Goal: Book appointment/travel/reservation

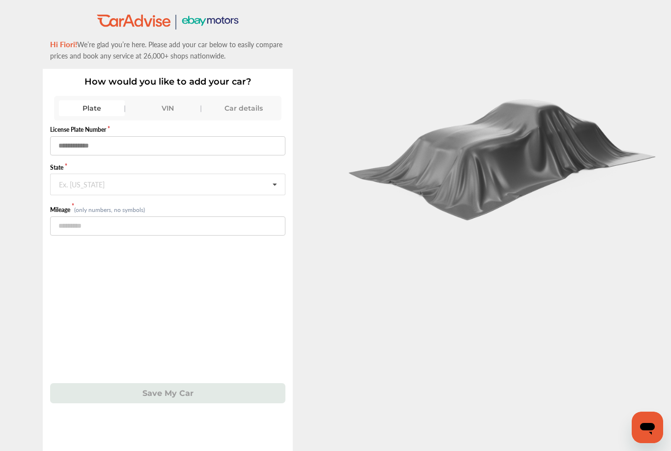
click at [68, 145] on input "text" at bounding box center [167, 145] width 235 height 19
type input "*******"
click at [212, 193] on input "text" at bounding box center [168, 183] width 234 height 19
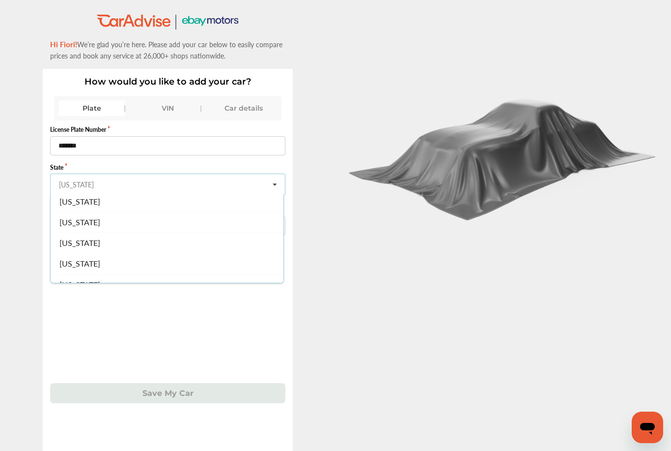
scroll to position [84, 0]
click at [91, 231] on span "[US_STATE]" at bounding box center [80, 224] width 41 height 11
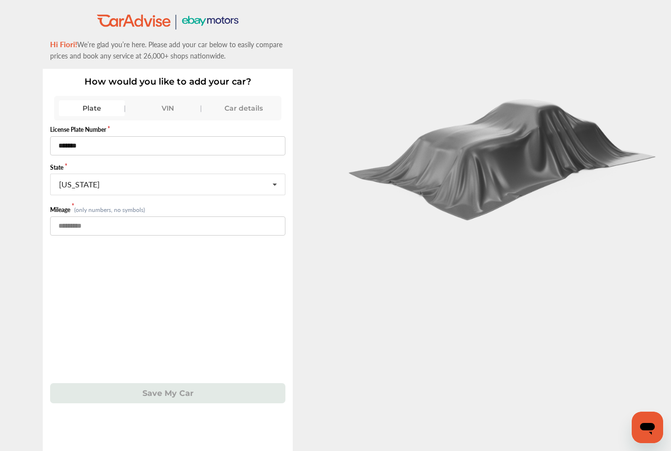
click at [136, 232] on input "number" at bounding box center [167, 225] width 235 height 19
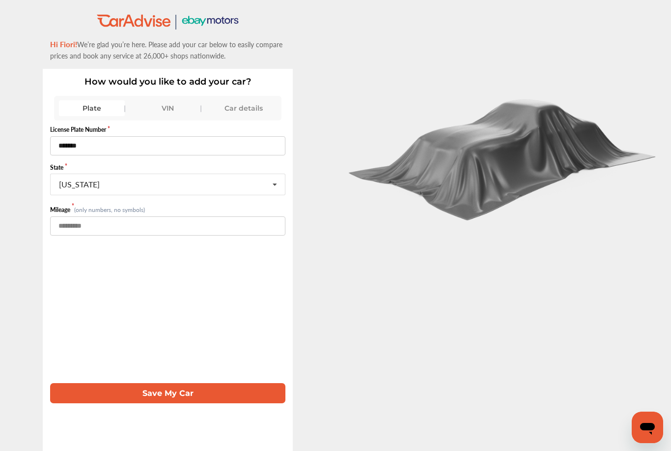
type input "*****"
click at [101, 396] on button "Save My Car" at bounding box center [167, 393] width 235 height 20
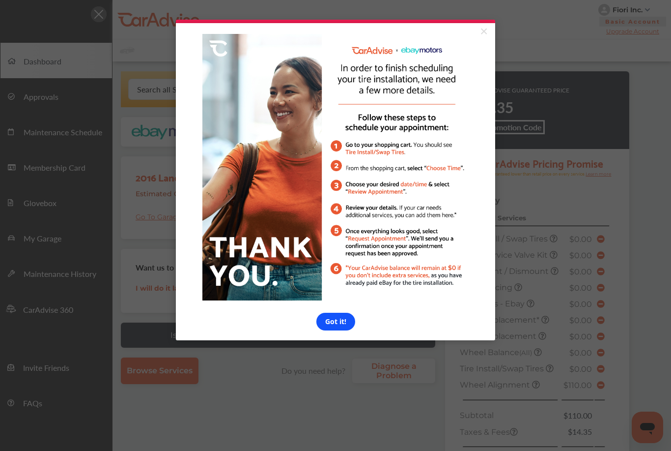
click at [334, 330] on link "Got it!" at bounding box center [336, 322] width 39 height 18
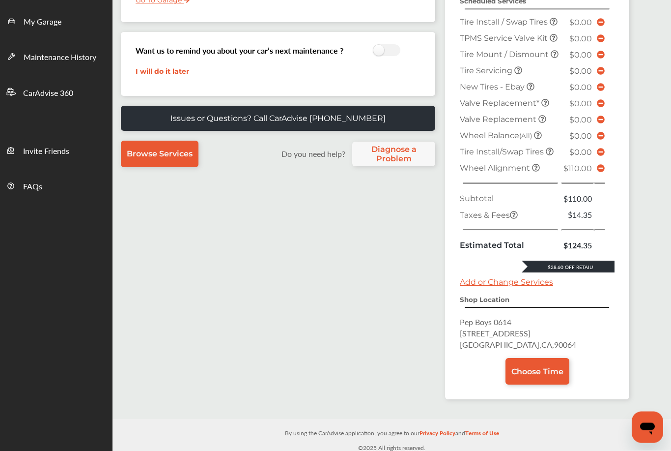
scroll to position [223, 0]
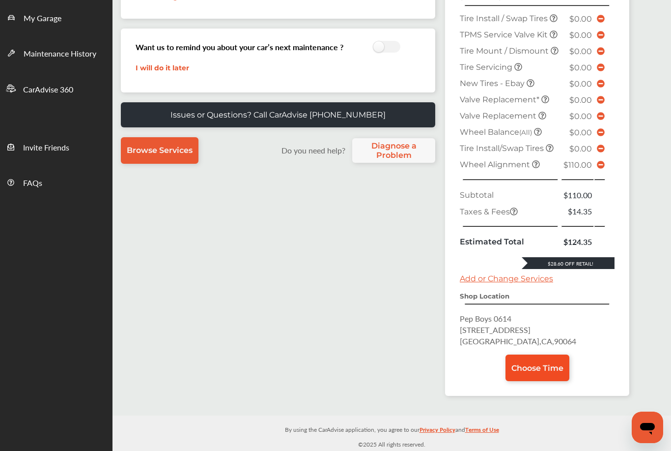
click at [556, 373] on span "Choose Time" at bounding box center [538, 367] width 52 height 9
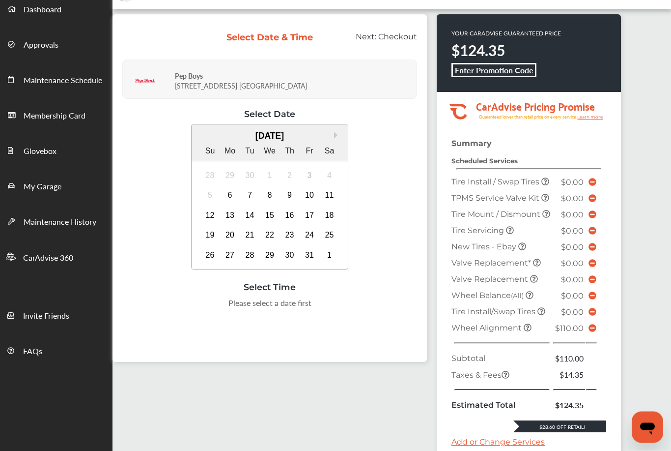
scroll to position [52, 0]
click at [604, 336] on td at bounding box center [601, 328] width 5 height 16
click at [597, 332] on icon at bounding box center [593, 328] width 8 height 8
click at [599, 336] on td at bounding box center [592, 328] width 13 height 16
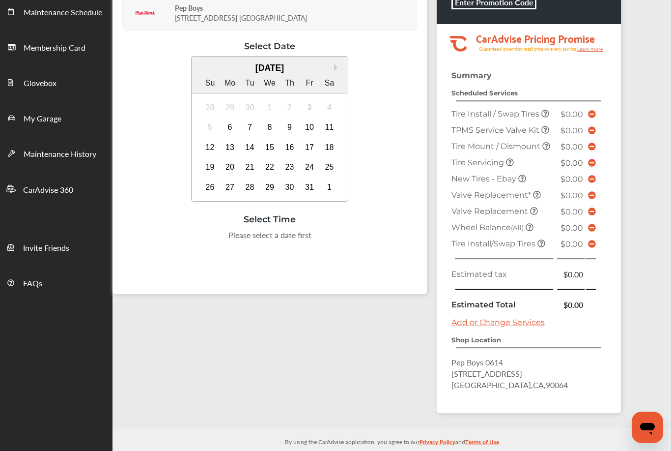
scroll to position [132, 0]
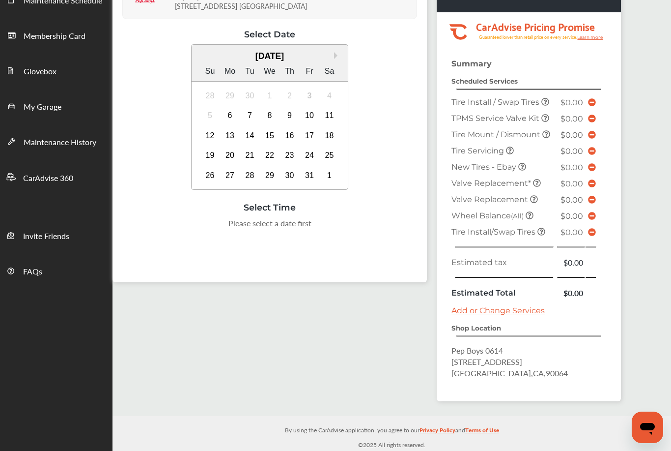
click at [536, 315] on link "Add or Change Services" at bounding box center [498, 310] width 93 height 9
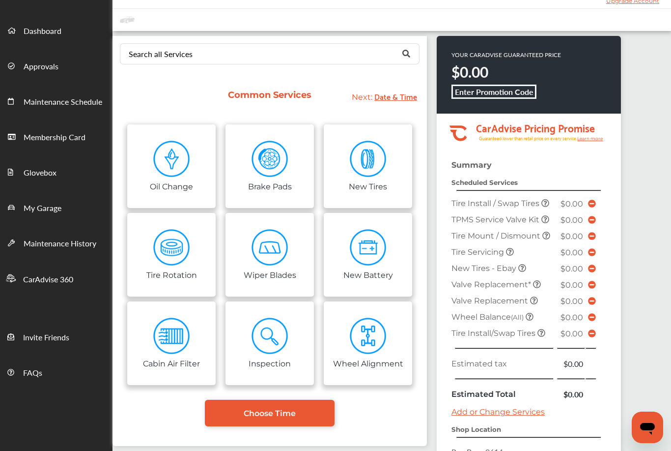
scroll to position [31, 0]
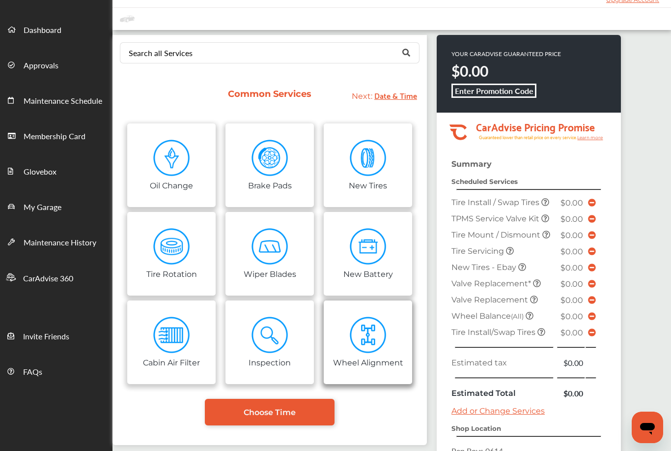
click at [369, 347] on img at bounding box center [368, 335] width 37 height 37
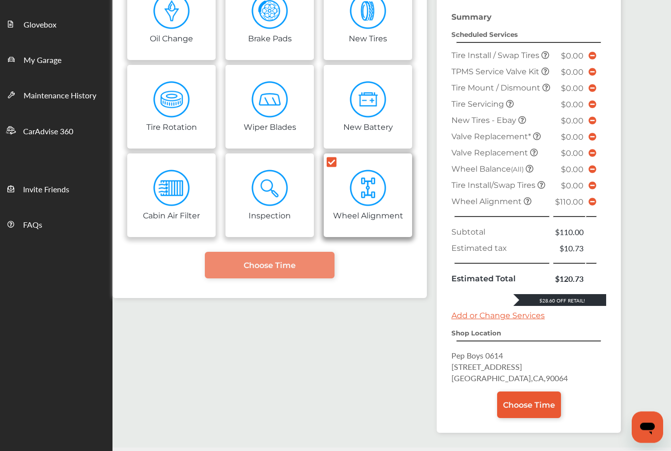
scroll to position [213, 0]
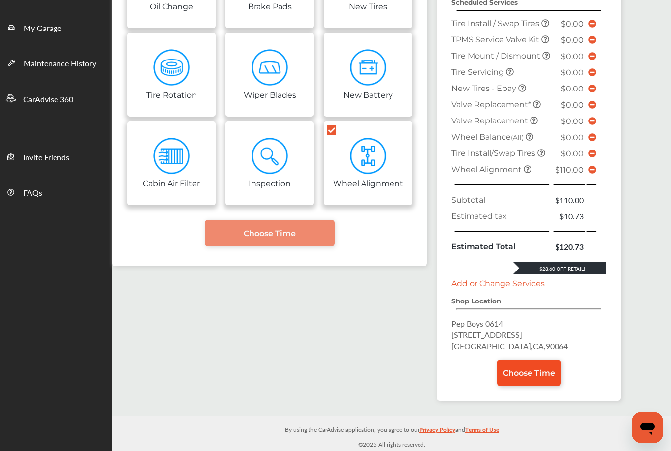
click at [552, 378] on span "Choose Time" at bounding box center [529, 372] width 52 height 9
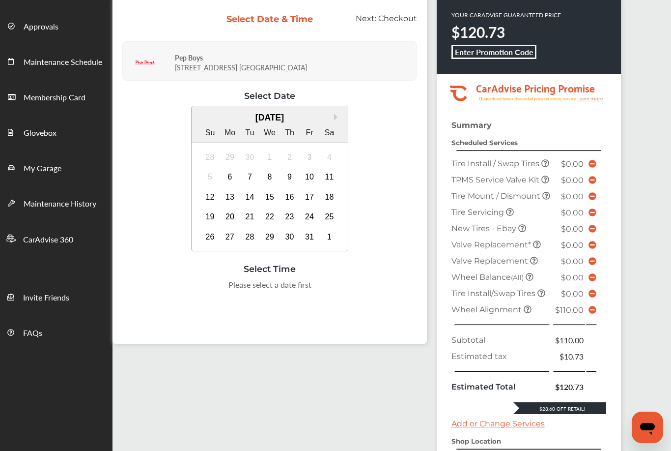
scroll to position [69, 0]
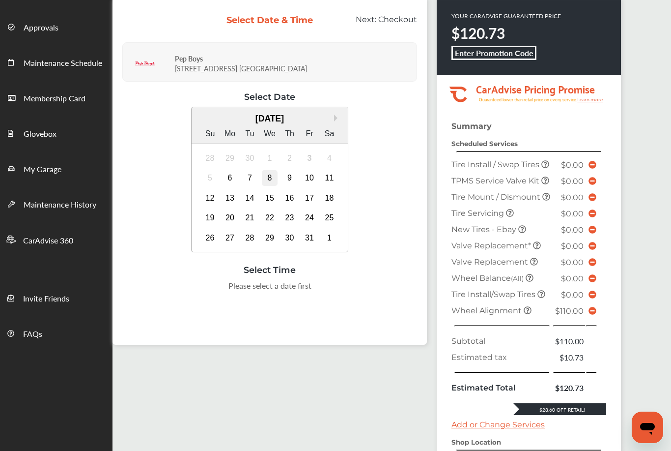
click at [278, 182] on div "8" at bounding box center [270, 178] width 16 height 16
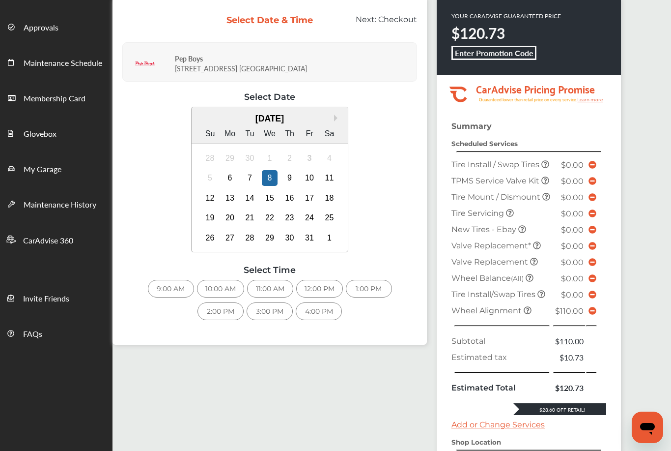
click at [325, 316] on div "4:00 PM" at bounding box center [319, 311] width 46 height 18
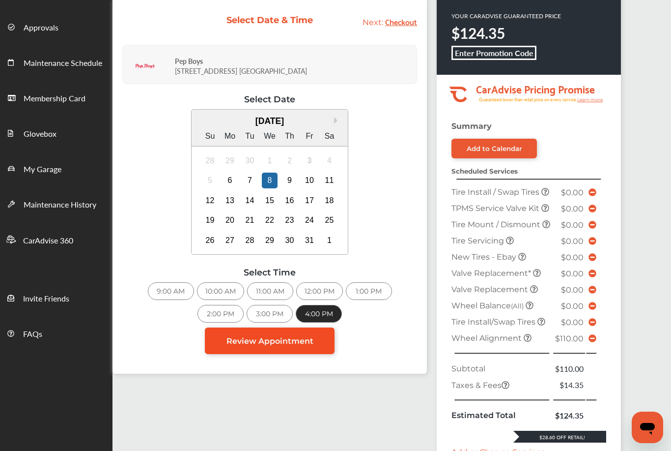
click at [306, 346] on span "Review Appointment" at bounding box center [270, 340] width 87 height 9
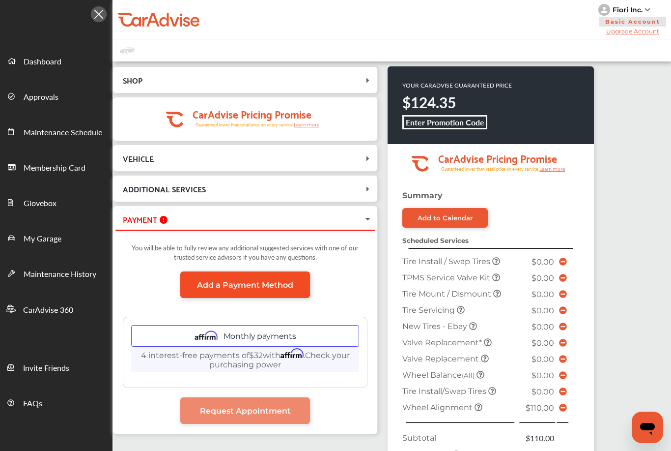
click at [278, 295] on link "Add a Payment Method" at bounding box center [245, 284] width 130 height 27
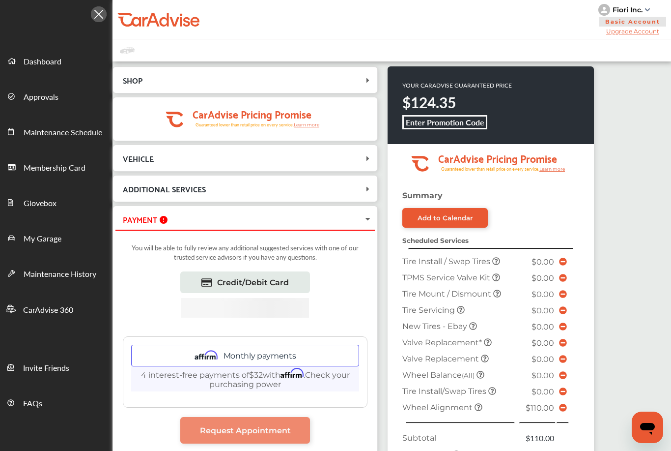
click at [465, 123] on b "Enter Promotion Code" at bounding box center [445, 121] width 79 height 11
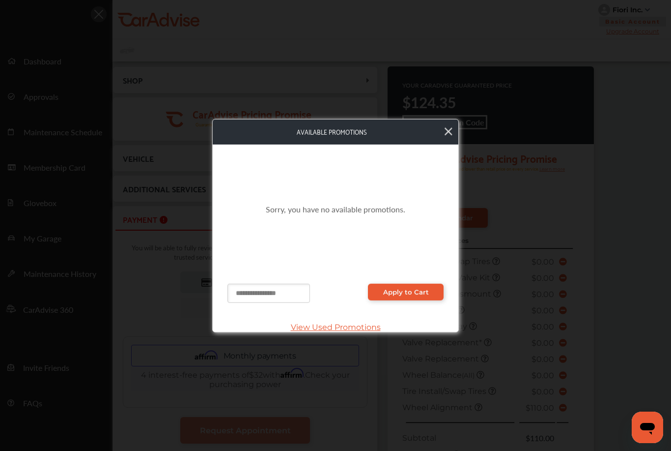
click at [274, 290] on input "text" at bounding box center [269, 293] width 83 height 19
type input "******"
click at [419, 288] on span "Apply to Cart" at bounding box center [406, 292] width 46 height 8
click at [451, 126] on icon at bounding box center [449, 131] width 8 height 13
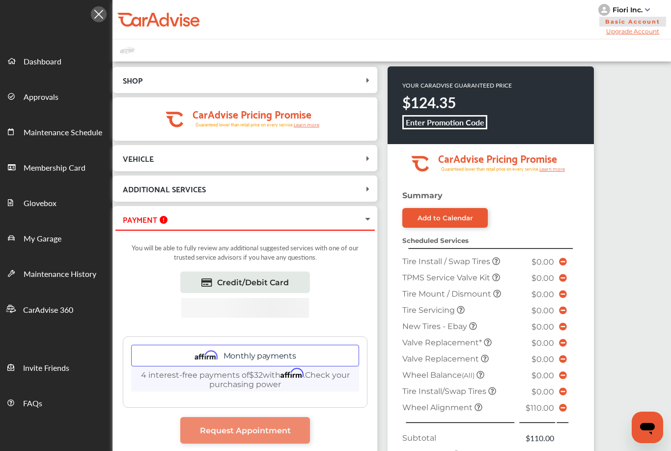
click at [470, 125] on b "Enter Promotion Code" at bounding box center [445, 121] width 79 height 11
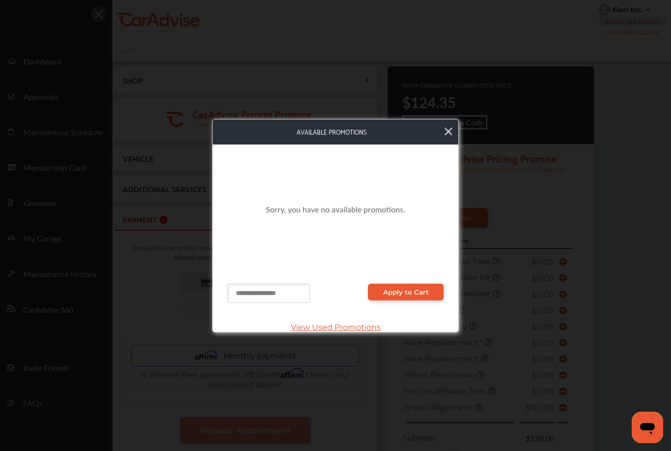
click at [269, 293] on input "text" at bounding box center [269, 293] width 83 height 19
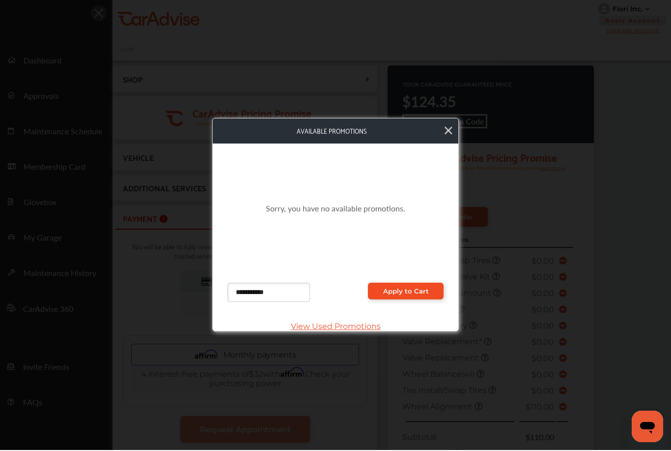
click at [419, 297] on link "Apply to Cart" at bounding box center [406, 292] width 76 height 17
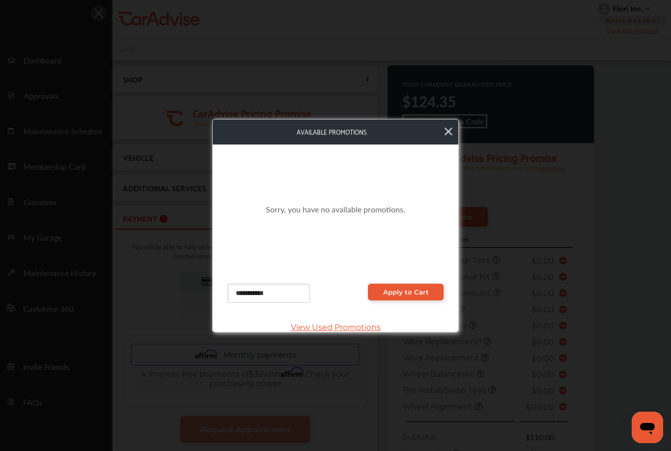
click at [291, 295] on input "**********" at bounding box center [269, 293] width 83 height 19
type input "*"
click at [420, 288] on span "Apply to Cart" at bounding box center [406, 292] width 46 height 8
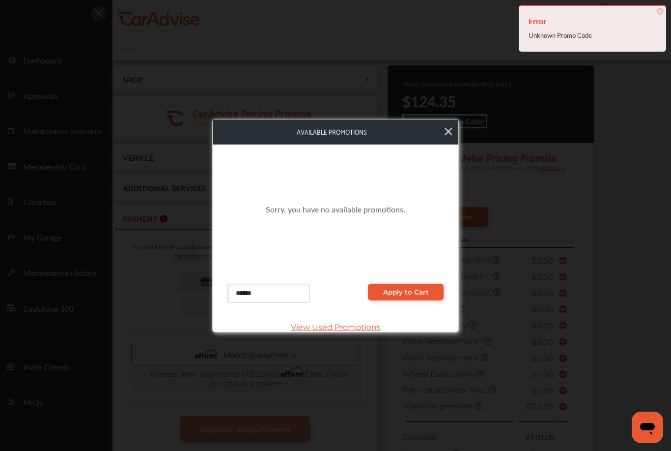
click at [285, 295] on input "******" at bounding box center [269, 293] width 83 height 19
type input "*"
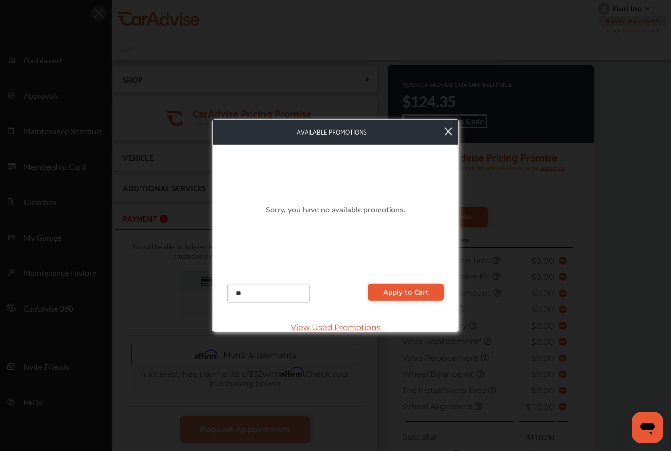
type input "*"
click at [401, 288] on span "Apply to Cart" at bounding box center [406, 292] width 46 height 8
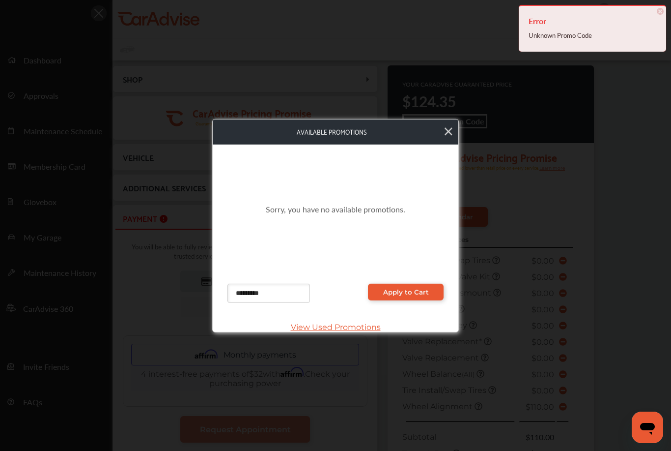
click at [289, 293] on input "*********" at bounding box center [269, 293] width 83 height 19
type input "*"
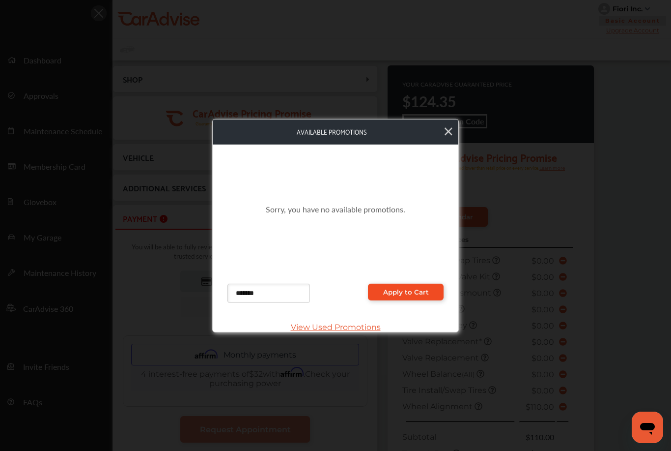
click at [422, 295] on link "Apply to Cart" at bounding box center [406, 292] width 76 height 17
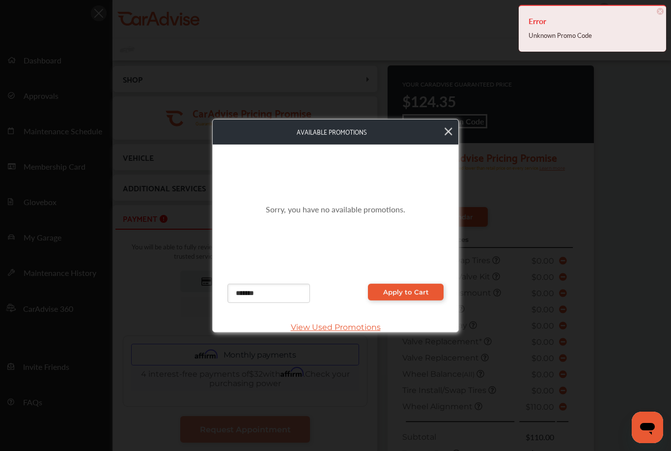
click at [300, 292] on input "*******" at bounding box center [269, 293] width 83 height 19
type input "*"
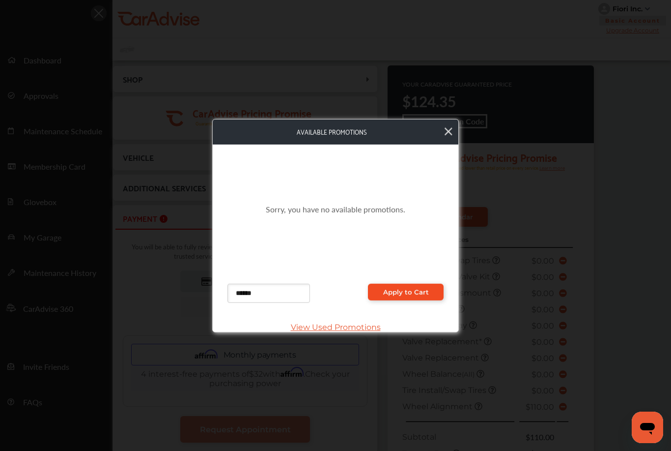
click at [401, 286] on link "Apply to Cart" at bounding box center [406, 292] width 76 height 17
click at [407, 299] on link "Apply to Cart" at bounding box center [406, 292] width 76 height 17
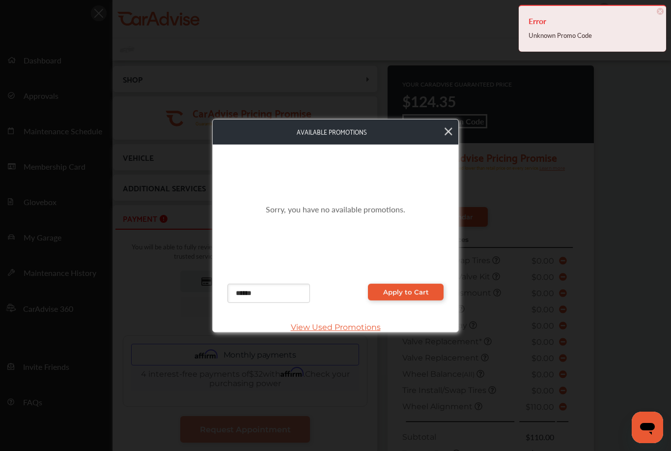
click at [283, 295] on input "******" at bounding box center [269, 293] width 83 height 19
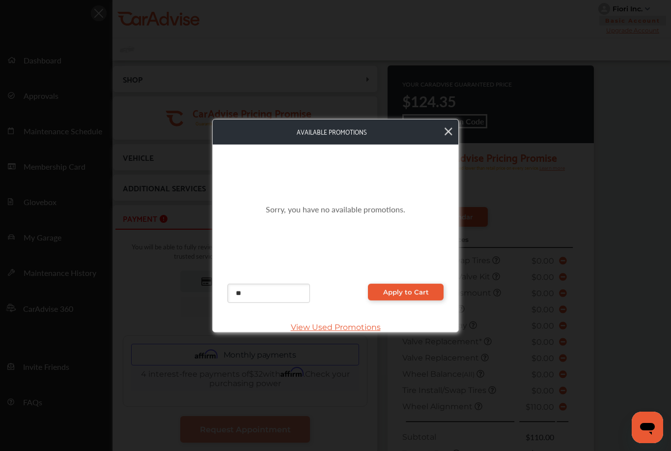
type input "*"
click at [420, 291] on span "Apply to Cart" at bounding box center [406, 292] width 46 height 8
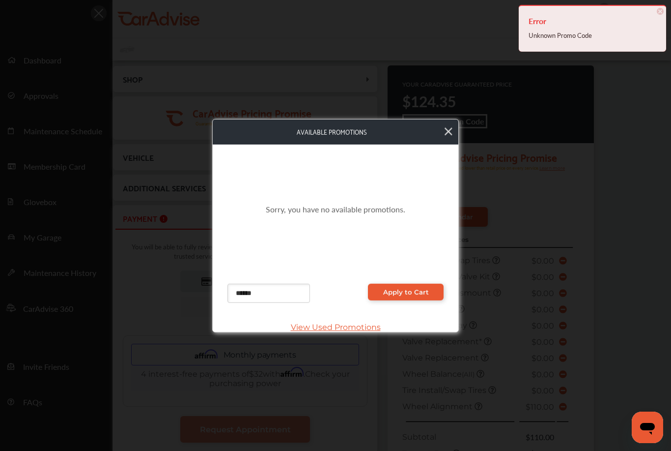
click at [291, 295] on input "******" at bounding box center [269, 293] width 83 height 19
type input "*"
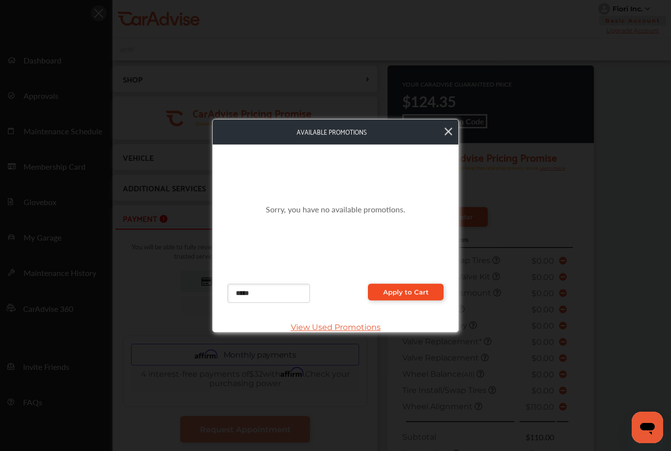
type input "*****"
click at [421, 297] on link "Apply to Cart" at bounding box center [406, 292] width 76 height 17
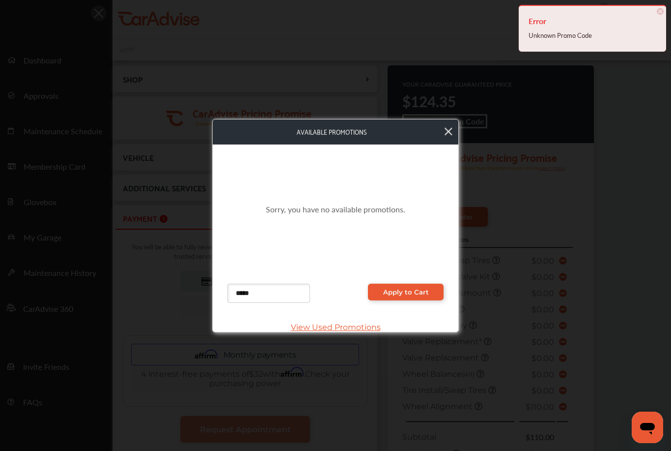
click at [452, 134] on icon at bounding box center [449, 131] width 8 height 8
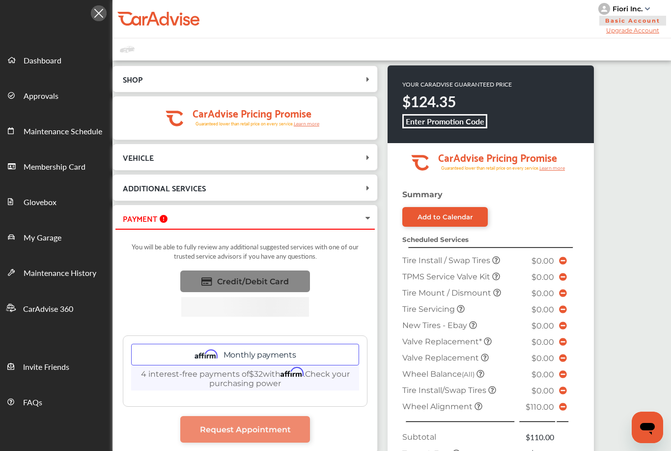
click at [285, 286] on span "Credit/Debit Card" at bounding box center [253, 281] width 72 height 9
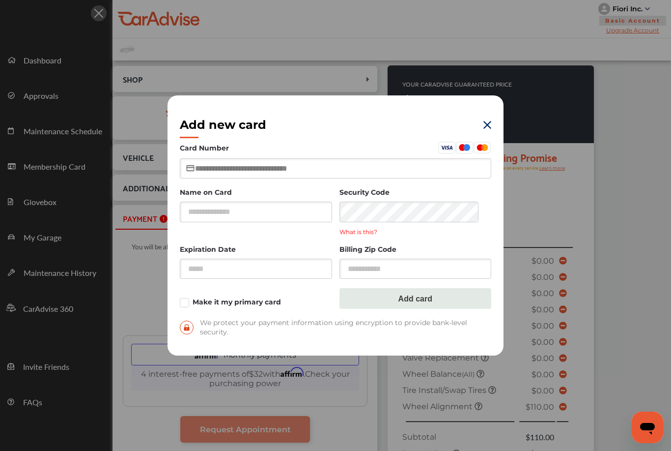
click at [338, 170] on input "text" at bounding box center [336, 168] width 312 height 20
click at [308, 211] on input "text" at bounding box center [256, 212] width 152 height 20
type input "**********"
click at [270, 271] on input "text" at bounding box center [256, 269] width 152 height 20
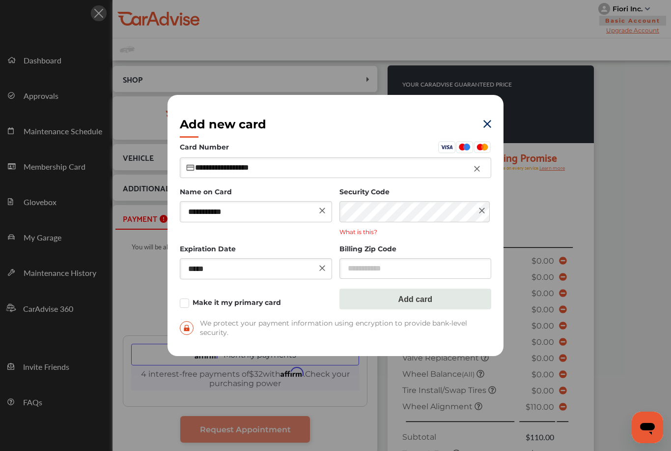
type input "*****"
click at [428, 278] on input "text" at bounding box center [416, 268] width 152 height 20
type input "*****"
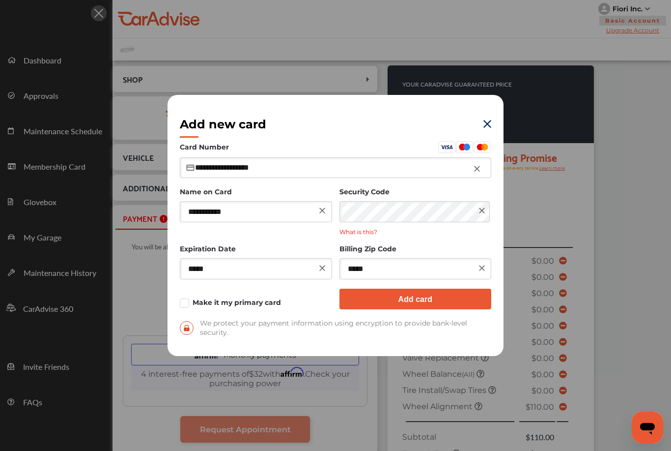
click at [419, 295] on button "Add card" at bounding box center [416, 299] width 152 height 21
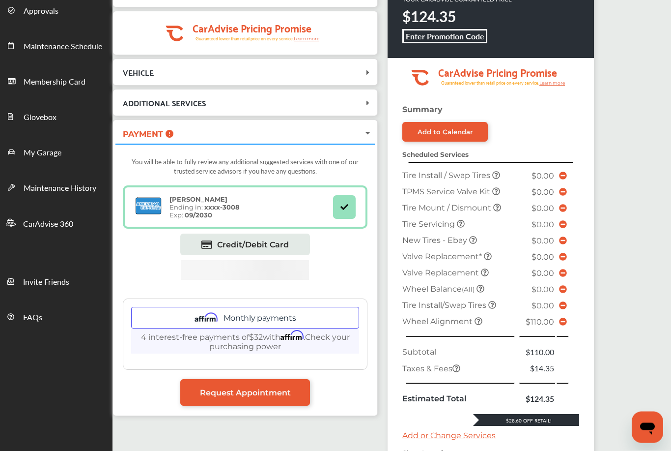
scroll to position [87, 0]
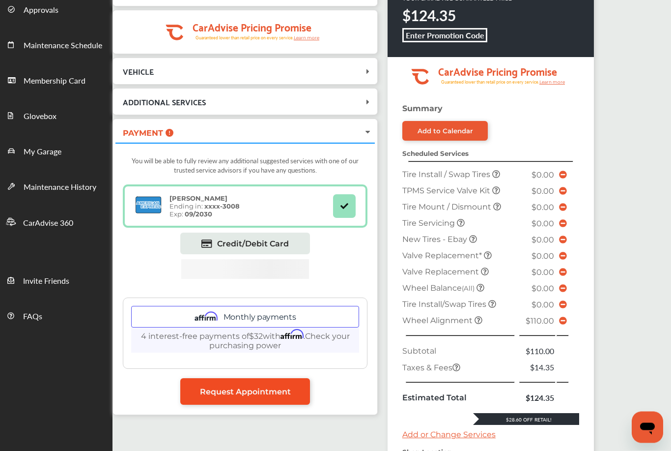
click at [291, 397] on span "Request Appointment" at bounding box center [245, 391] width 91 height 9
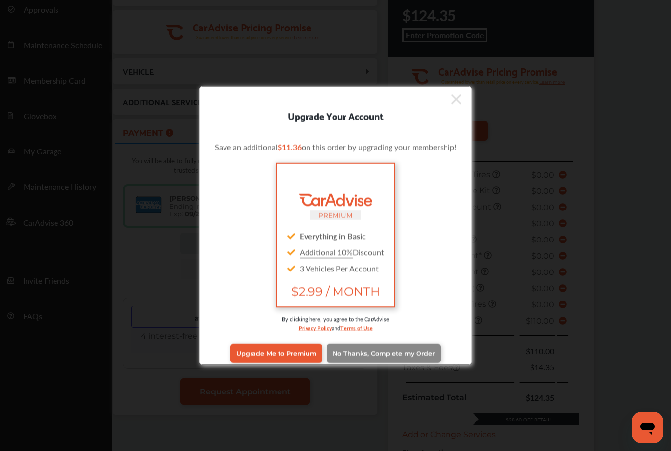
click at [406, 357] on span "No Thanks, Complete my Order" at bounding box center [384, 352] width 102 height 7
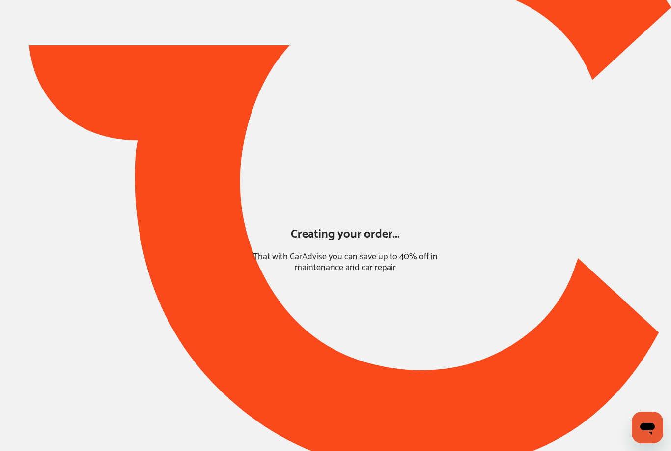
scroll to position [0, 0]
